Goal: Transaction & Acquisition: Purchase product/service

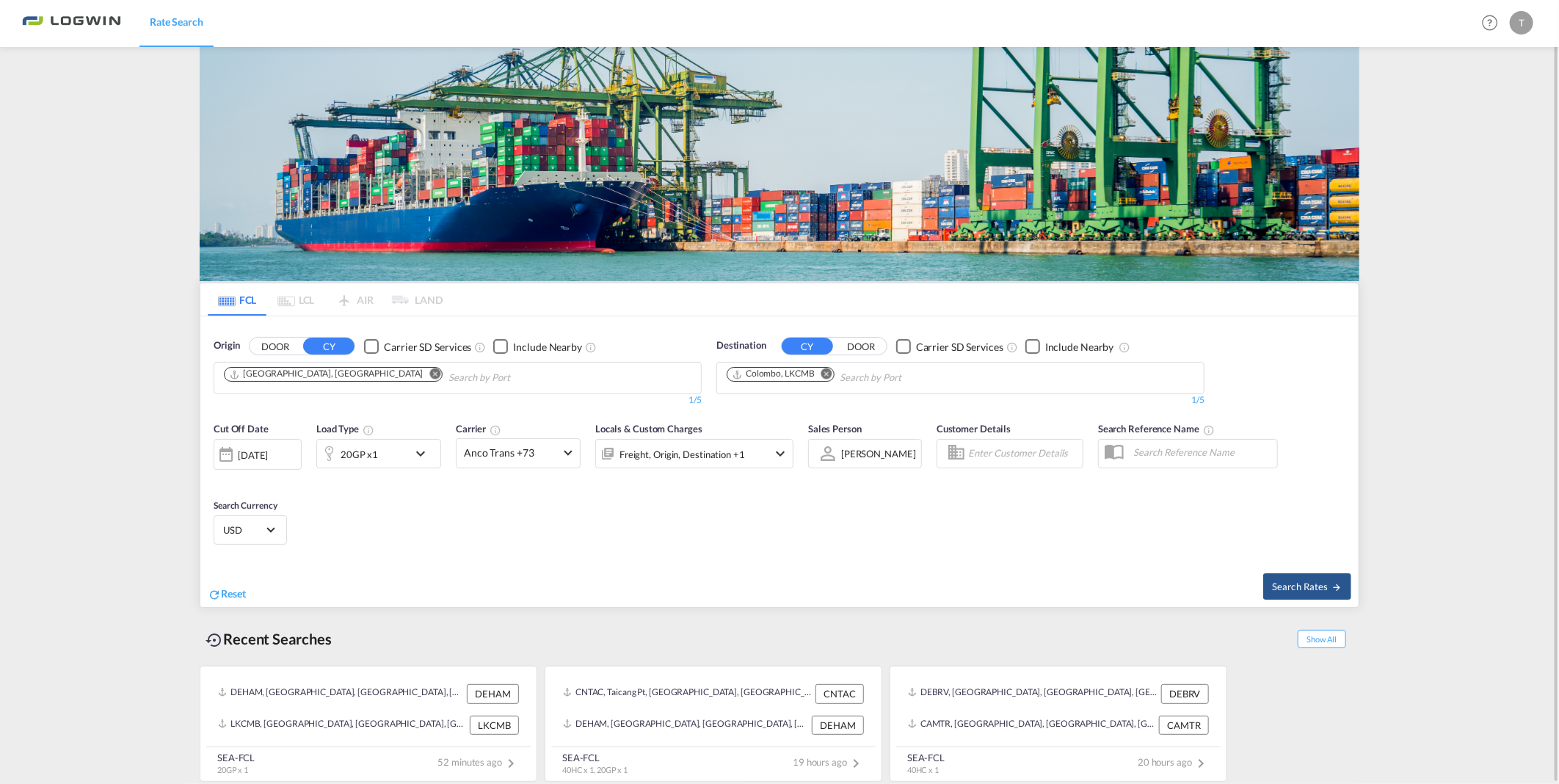
drag, startPoint x: 827, startPoint y: 373, endPoint x: 813, endPoint y: 383, distance: 17.2
click at [827, 373] on md-icon "Remove" at bounding box center [827, 374] width 11 height 11
click at [816, 389] on body "Rate Search Rate Search Help Resources Product Release T My Profile Logout FCL …" at bounding box center [779, 392] width 1559 height 784
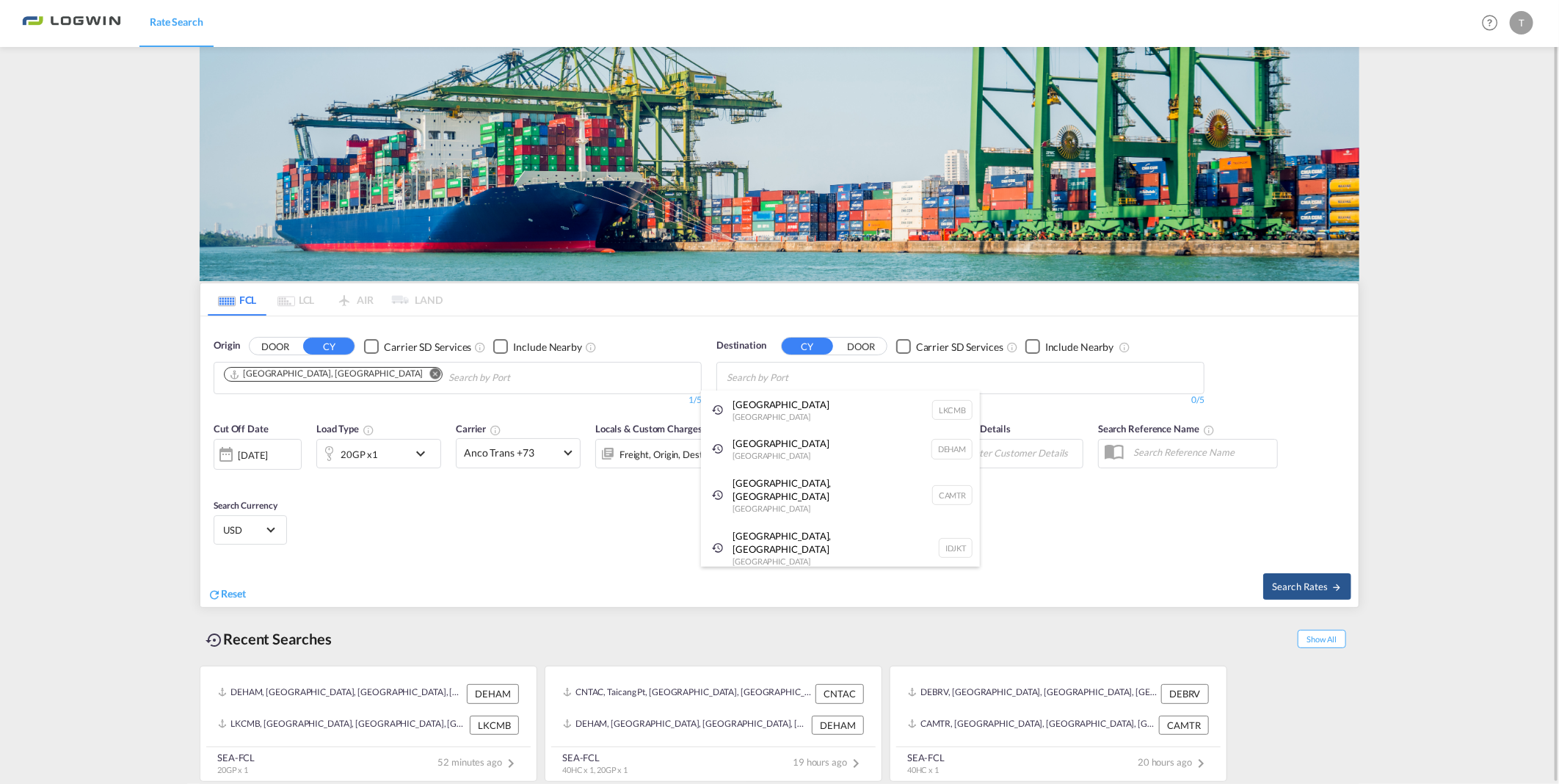
drag, startPoint x: 797, startPoint y: 401, endPoint x: 847, endPoint y: 365, distance: 61.6
click at [797, 400] on div "Colombo [GEOGRAPHIC_DATA] LKCMB" at bounding box center [841, 410] width 279 height 39
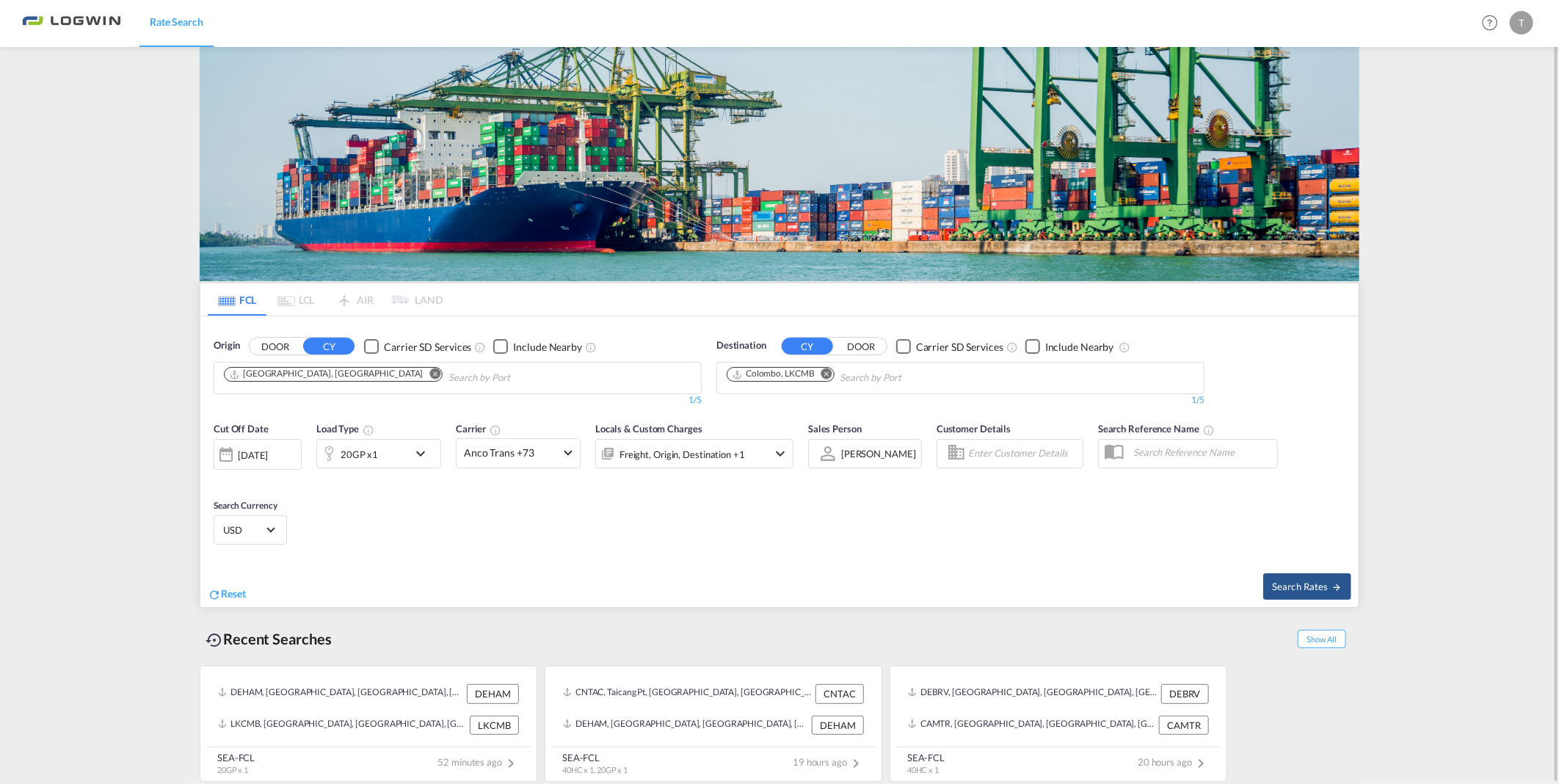
click at [420, 451] on md-icon "icon-chevron-down" at bounding box center [425, 453] width 25 height 18
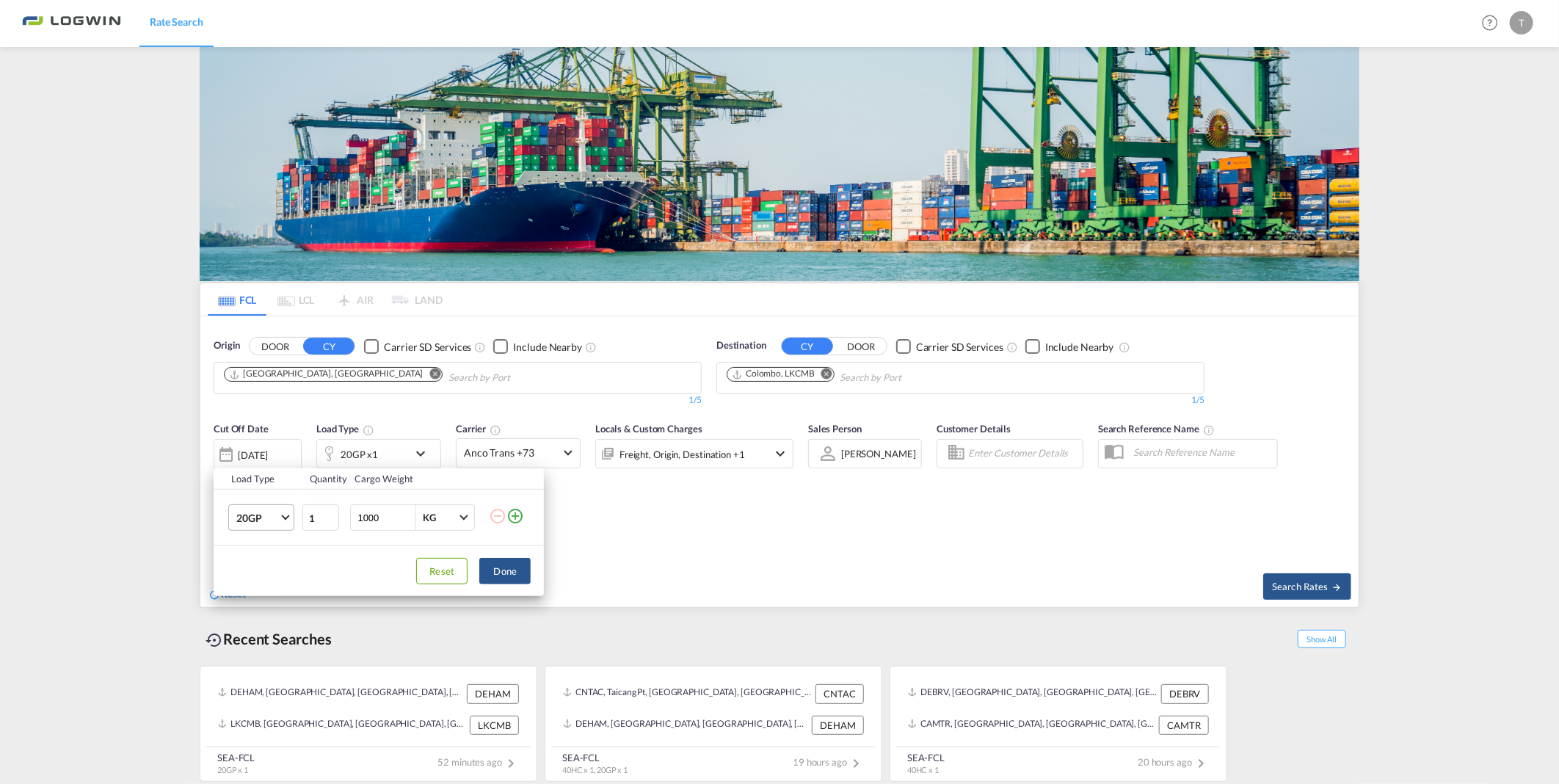
click at [293, 518] on md-select-value "20GP" at bounding box center [264, 517] width 59 height 25
click at [268, 580] on md-option "40HC" at bounding box center [274, 588] width 99 height 35
click at [504, 570] on button "Done" at bounding box center [504, 571] width 51 height 27
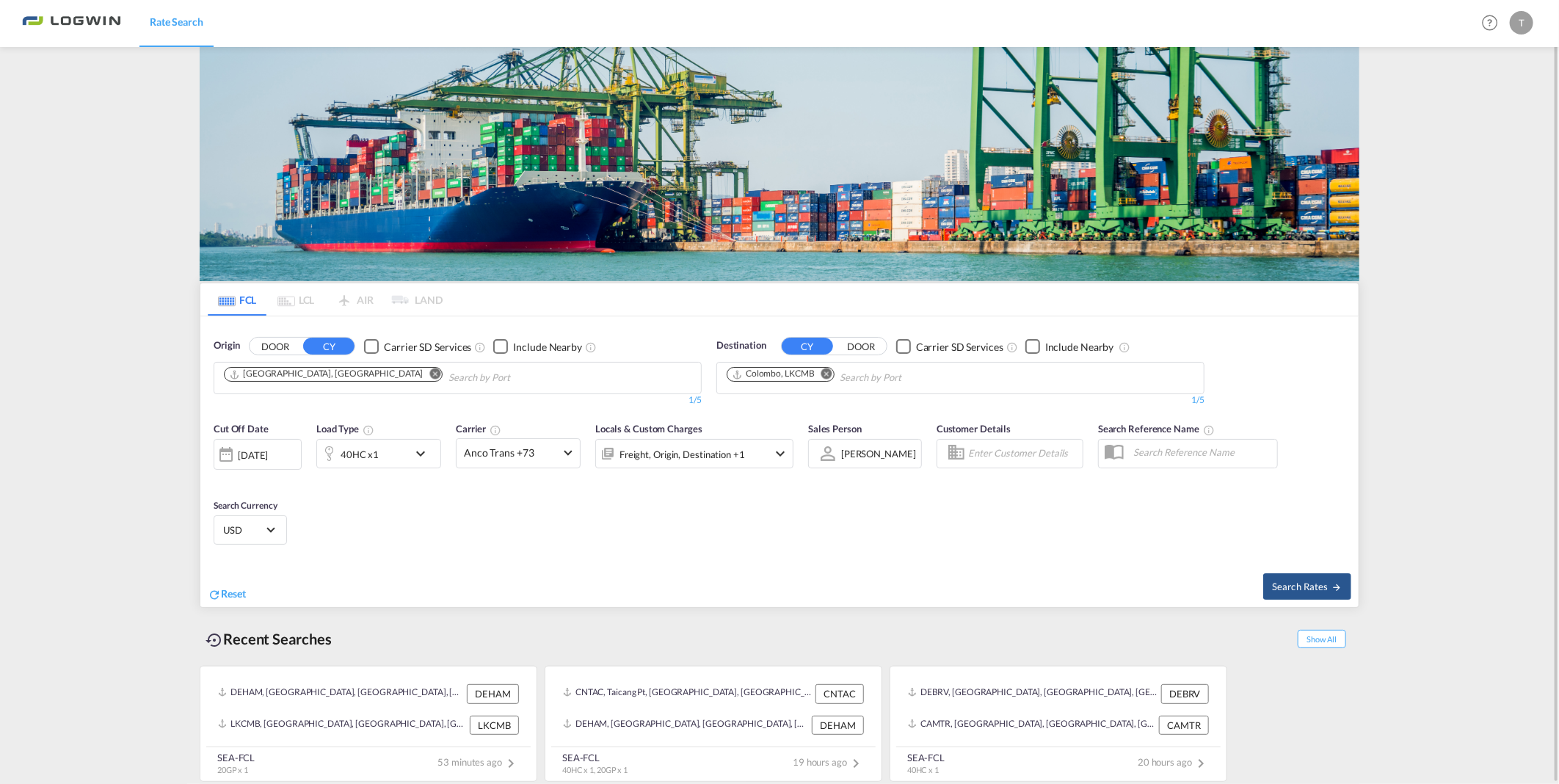
drag, startPoint x: 829, startPoint y: 374, endPoint x: 818, endPoint y: 383, distance: 14.2
click at [829, 375] on md-icon "Remove" at bounding box center [827, 374] width 11 height 11
click at [818, 383] on input "Chips input." at bounding box center [796, 378] width 140 height 23
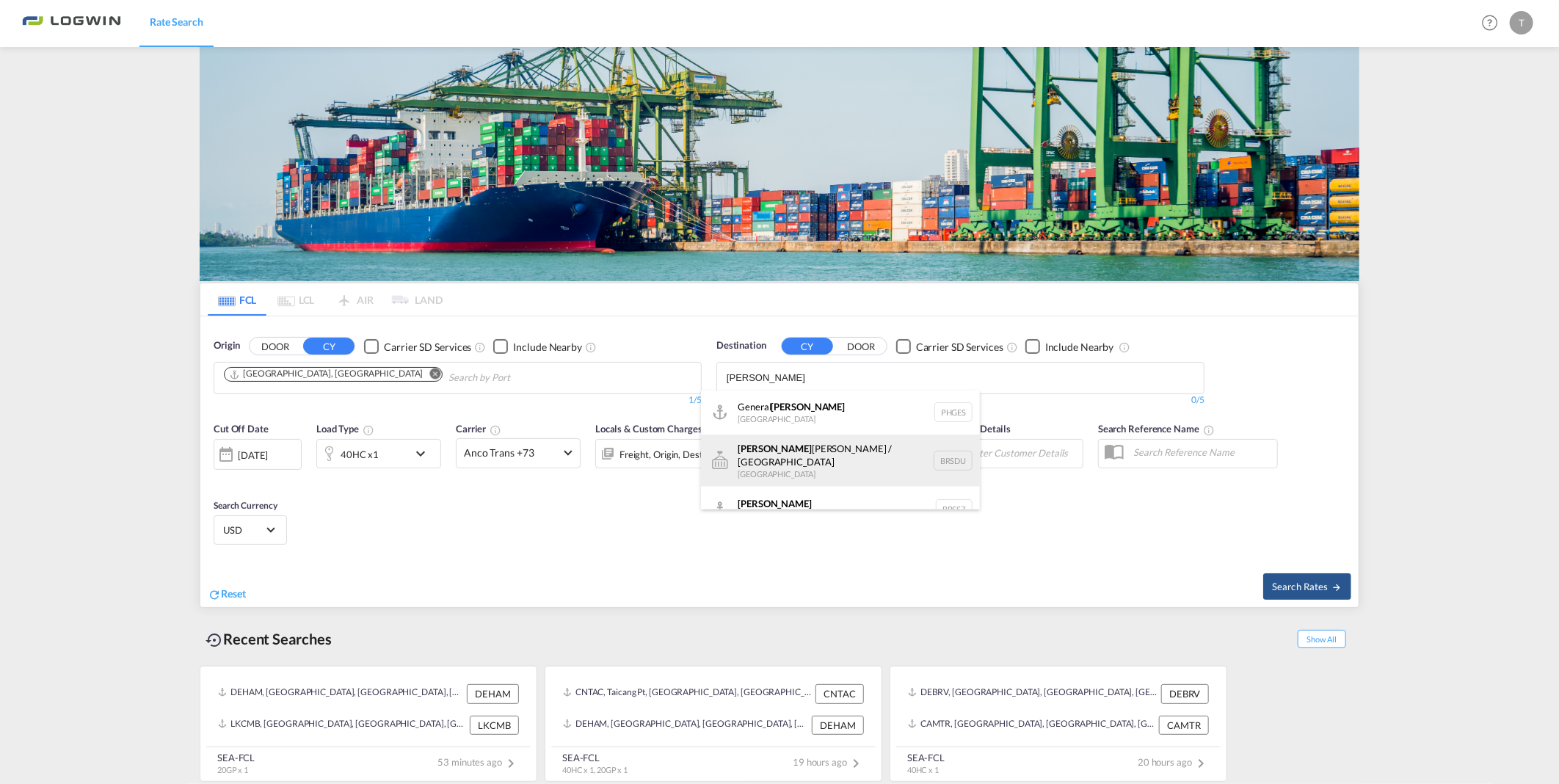
scroll to position [13, 0]
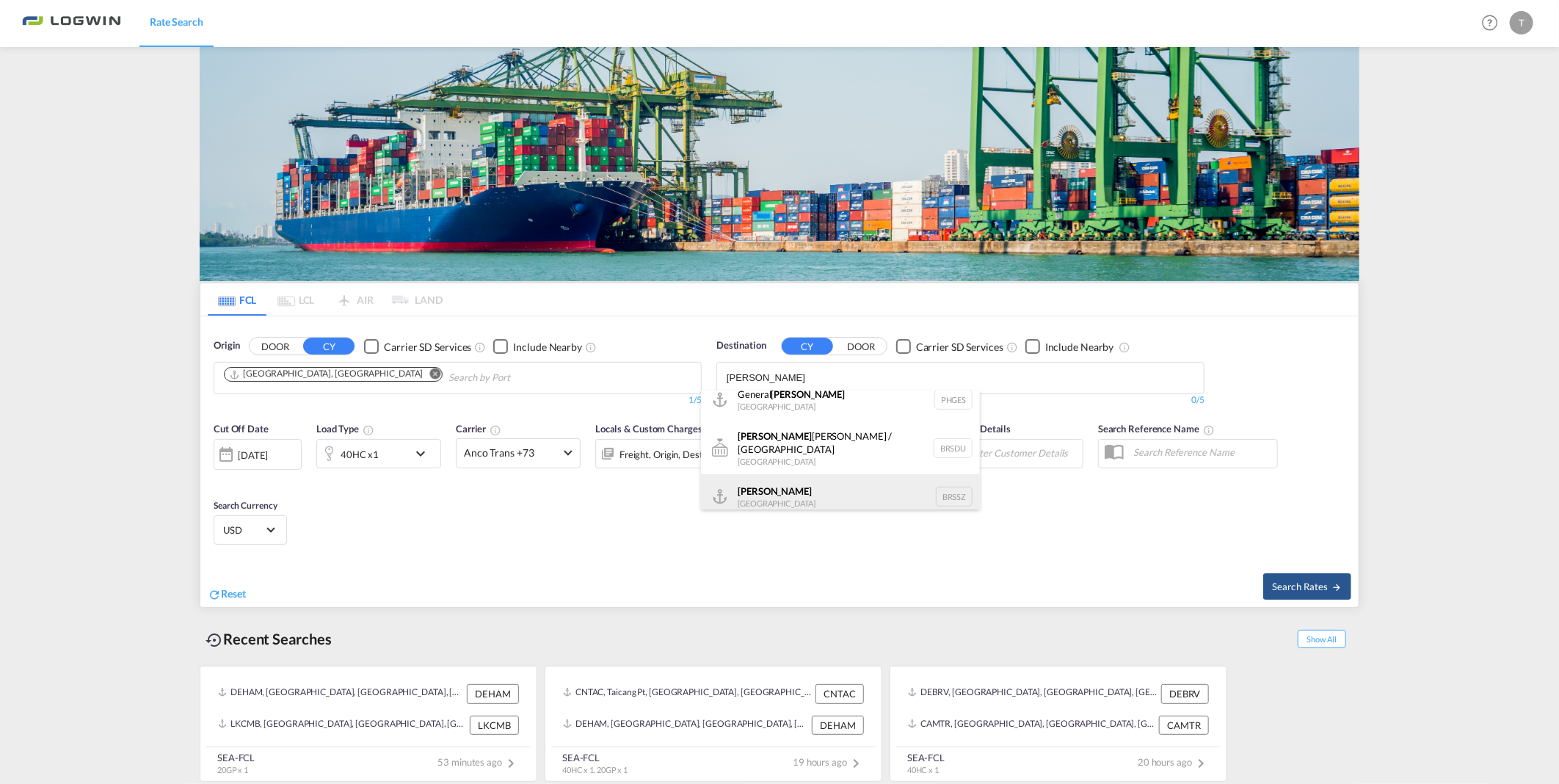
type input "[PERSON_NAME]"
drag, startPoint x: 779, startPoint y: 486, endPoint x: 1074, endPoint y: 524, distance: 297.4
click at [779, 486] on div "[PERSON_NAME] [GEOGRAPHIC_DATA] BRSSZ" at bounding box center [841, 496] width 279 height 44
click at [1316, 584] on span "Search Rates" at bounding box center [1307, 587] width 70 height 12
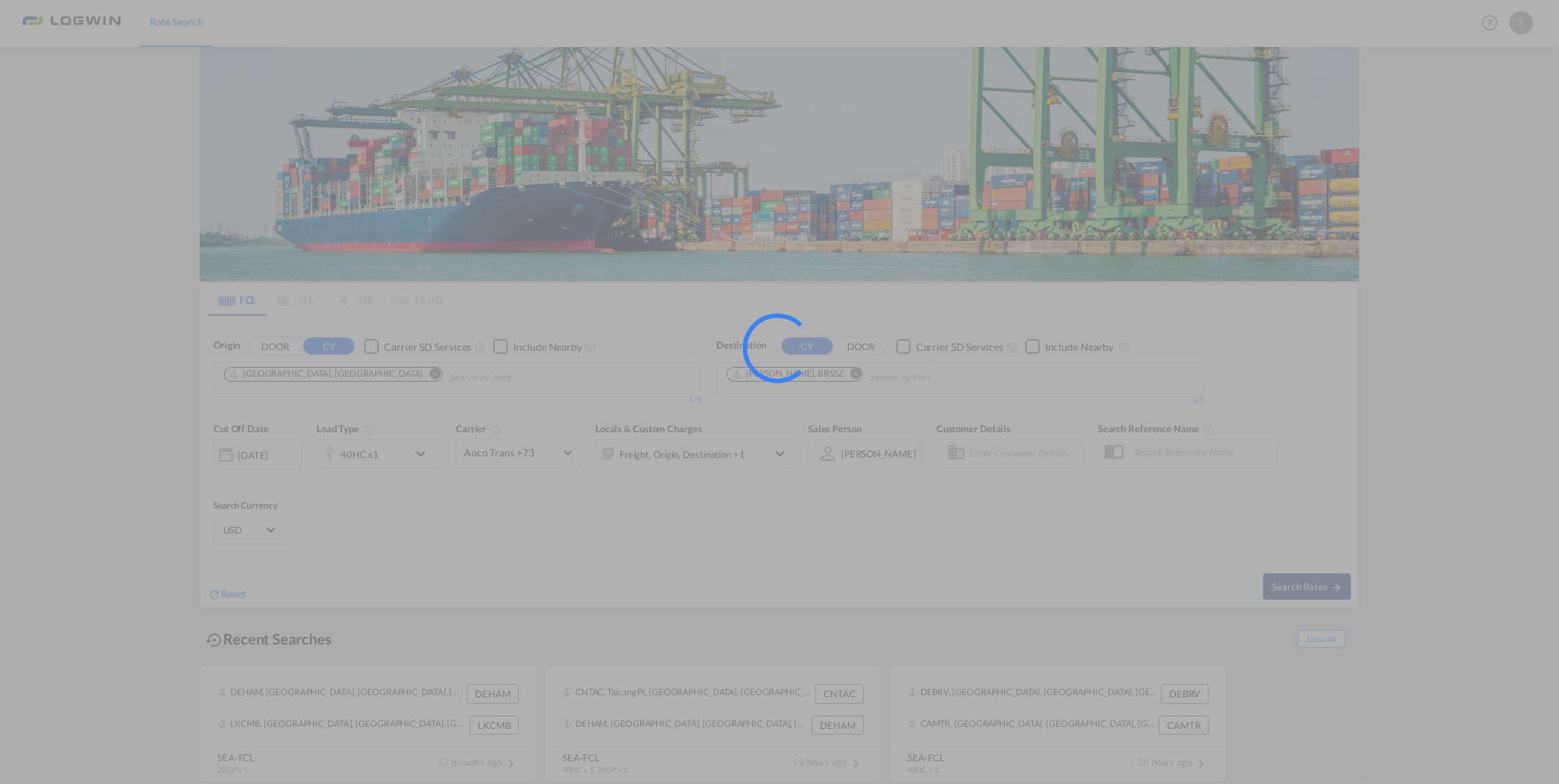
type input "DEHAM to BRSSZ / [DATE]"
